Goal: Task Accomplishment & Management: Use online tool/utility

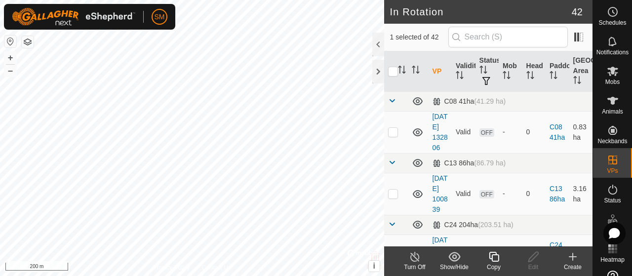
click at [492, 253] on icon at bounding box center [494, 257] width 12 height 12
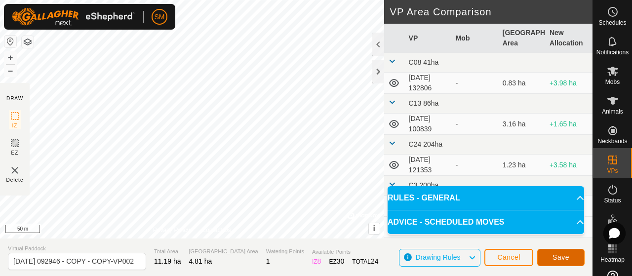
click at [573, 257] on button "Save" at bounding box center [560, 257] width 47 height 17
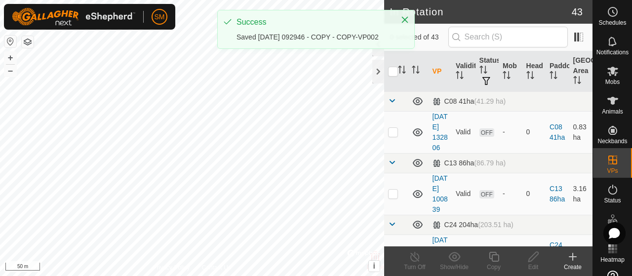
checkbox input "true"
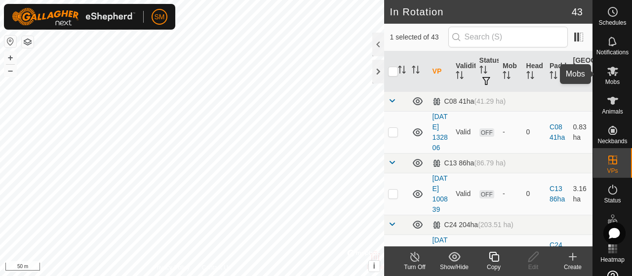
click at [614, 85] on div "Mobs" at bounding box center [612, 74] width 39 height 30
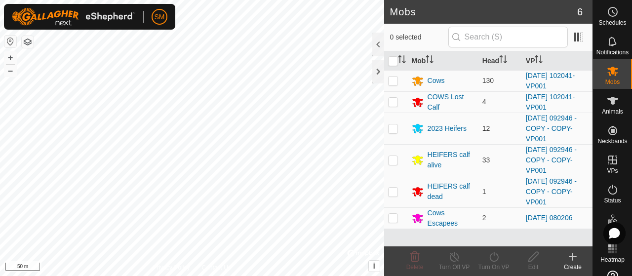
click at [400, 127] on td at bounding box center [396, 129] width 24 height 32
checkbox input "true"
click at [395, 153] on td at bounding box center [396, 160] width 24 height 32
checkbox input "true"
click at [398, 186] on td at bounding box center [396, 192] width 24 height 32
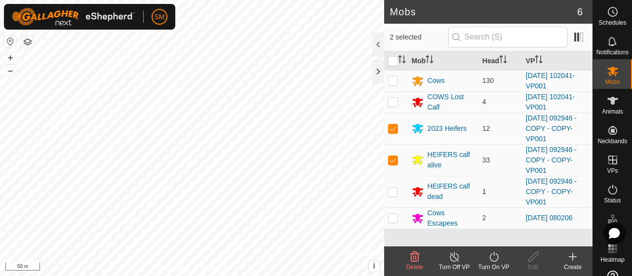
checkbox input "true"
click at [494, 262] on icon at bounding box center [494, 257] width 12 height 12
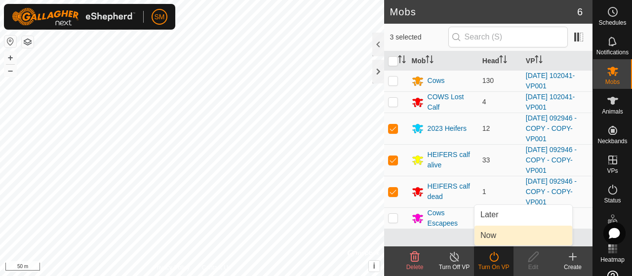
click at [501, 238] on link "Now" at bounding box center [523, 236] width 98 height 20
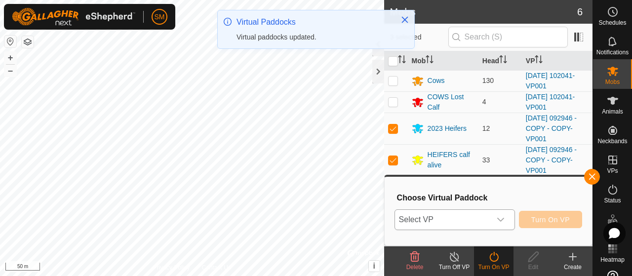
click at [504, 217] on icon "dropdown trigger" at bounding box center [501, 220] width 8 height 8
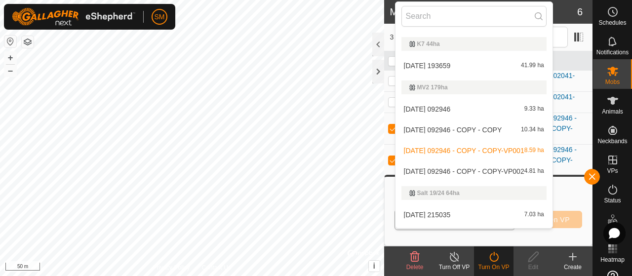
scroll to position [949, 0]
click at [498, 172] on li "[DATE] 092946 - COPY - COPY-VP002 4.81 ha" at bounding box center [473, 171] width 157 height 20
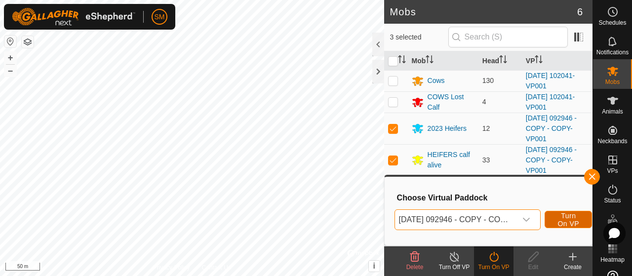
click at [578, 224] on span "Turn On VP" at bounding box center [568, 220] width 23 height 16
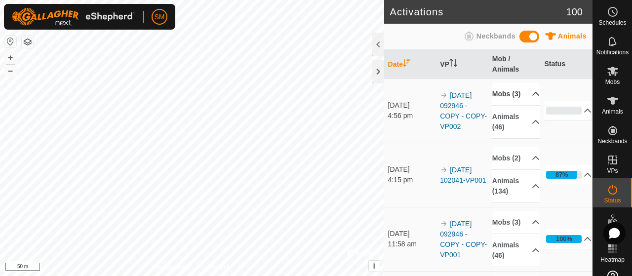
click at [510, 100] on p-accordion-header "Mobs (3)" at bounding box center [515, 94] width 47 height 22
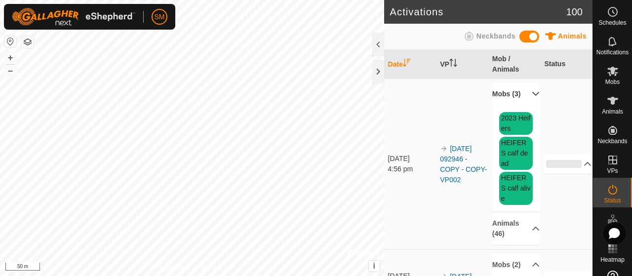
click at [510, 100] on p-accordion-header "Mobs (3)" at bounding box center [515, 94] width 47 height 22
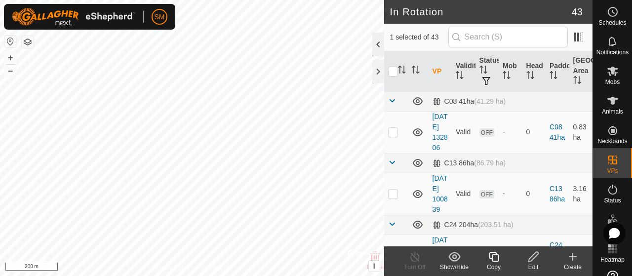
click at [377, 48] on div at bounding box center [378, 45] width 12 height 24
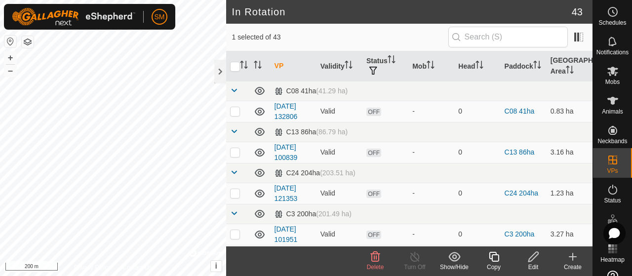
click at [371, 265] on span "Delete" at bounding box center [375, 267] width 17 height 7
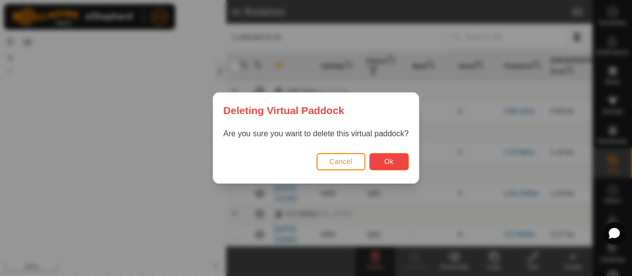
click at [393, 164] on span "Ok" at bounding box center [388, 161] width 9 height 8
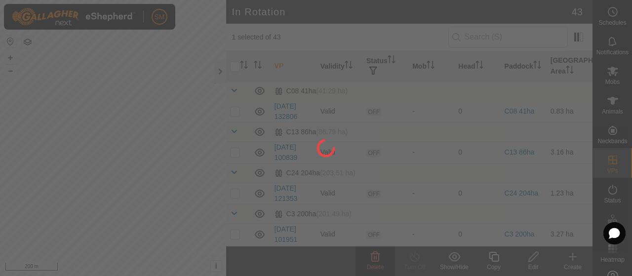
checkbox input "false"
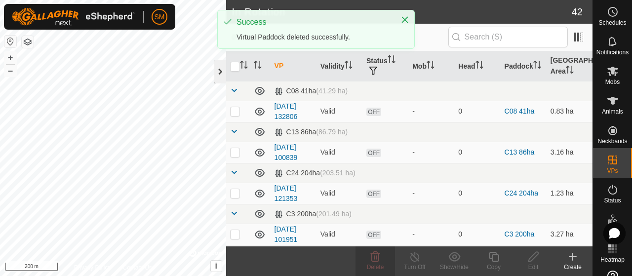
click at [225, 63] on div at bounding box center [220, 72] width 12 height 24
